Goal: Task Accomplishment & Management: Complete application form

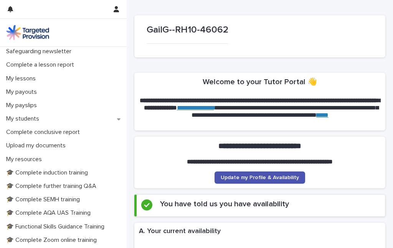
scroll to position [81, 0]
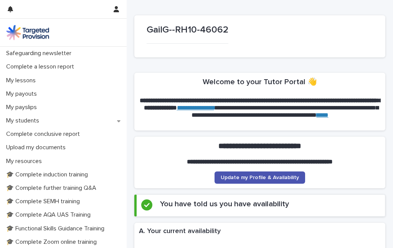
click at [20, 122] on p "My students" at bounding box center [24, 120] width 42 height 7
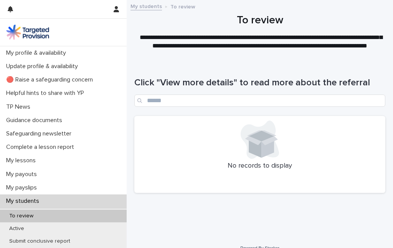
click at [16, 165] on div "My lessons" at bounding box center [63, 160] width 127 height 13
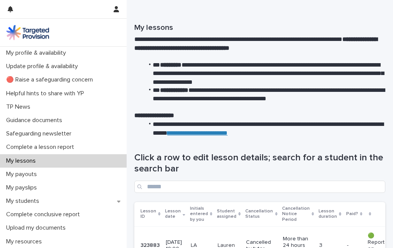
click at [25, 156] on div "My lessons" at bounding box center [63, 161] width 127 height 13
click at [19, 148] on p "Complete a lesson report" at bounding box center [41, 147] width 77 height 7
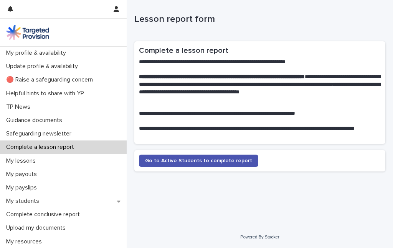
click at [222, 160] on span "Go to Active Students to complete report" at bounding box center [198, 160] width 107 height 5
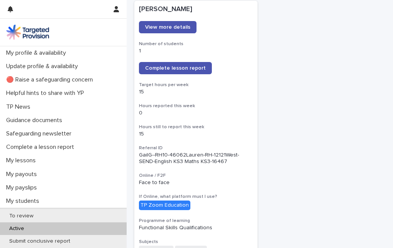
scroll to position [109, 0]
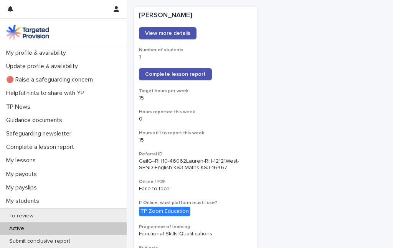
click at [196, 74] on span "Complete lesson report" at bounding box center [175, 74] width 61 height 5
